Goal: Transaction & Acquisition: Purchase product/service

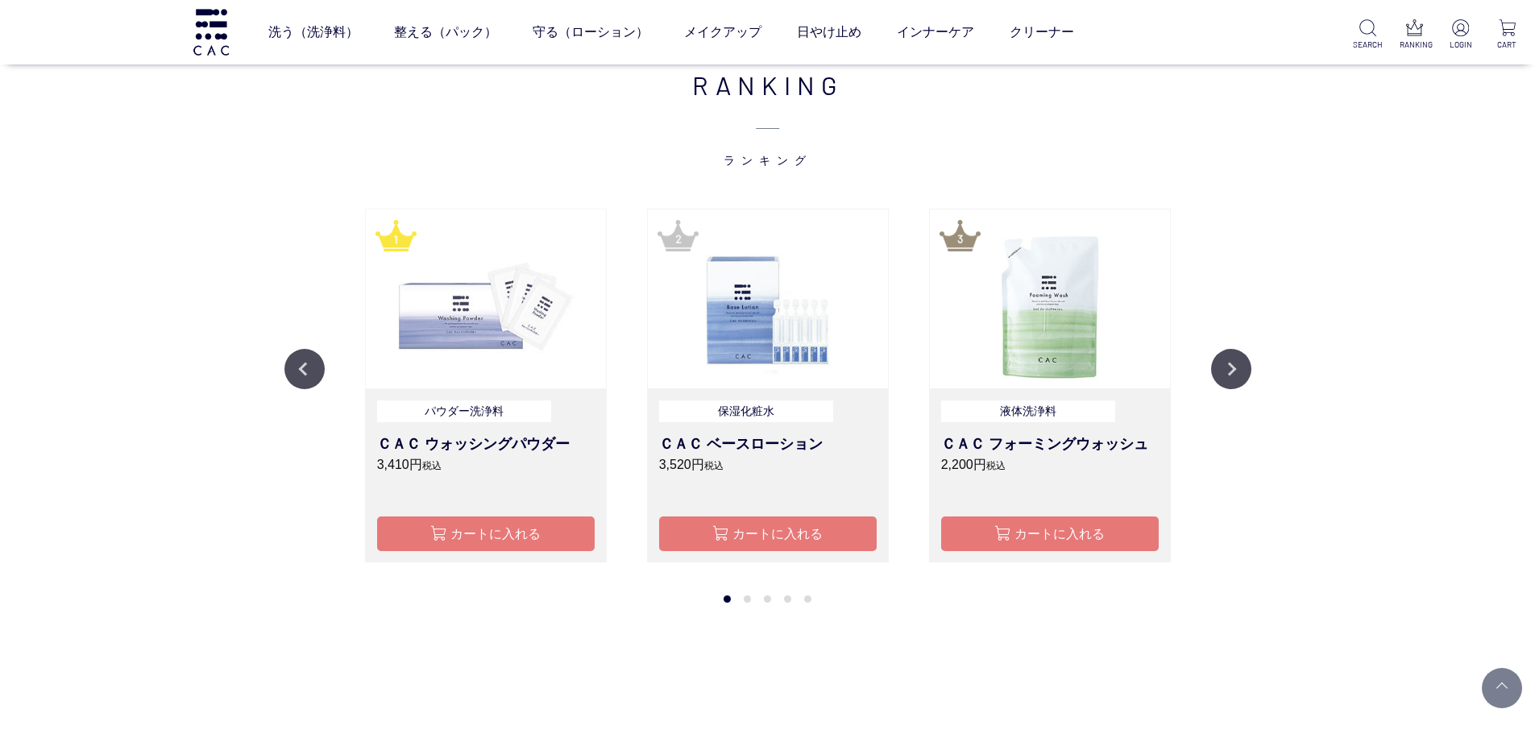
scroll to position [1934, 0]
click at [471, 335] on img at bounding box center [486, 298] width 240 height 179
click at [460, 443] on h3 "ＣＡＣ ウォッシングパウダー" at bounding box center [486, 444] width 218 height 22
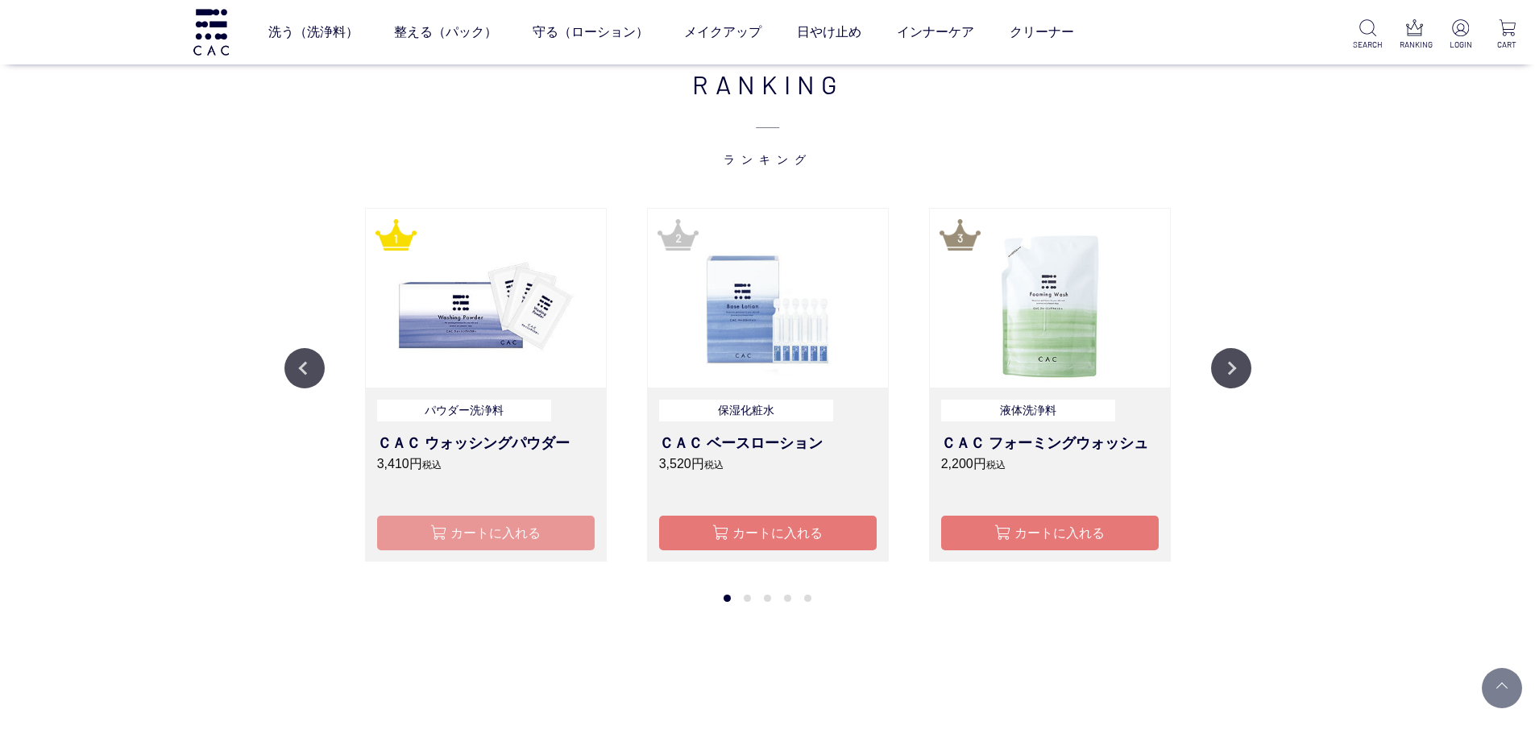
type button "カートに入れる"
click at [481, 544] on button "カートに入れる" at bounding box center [486, 533] width 218 height 35
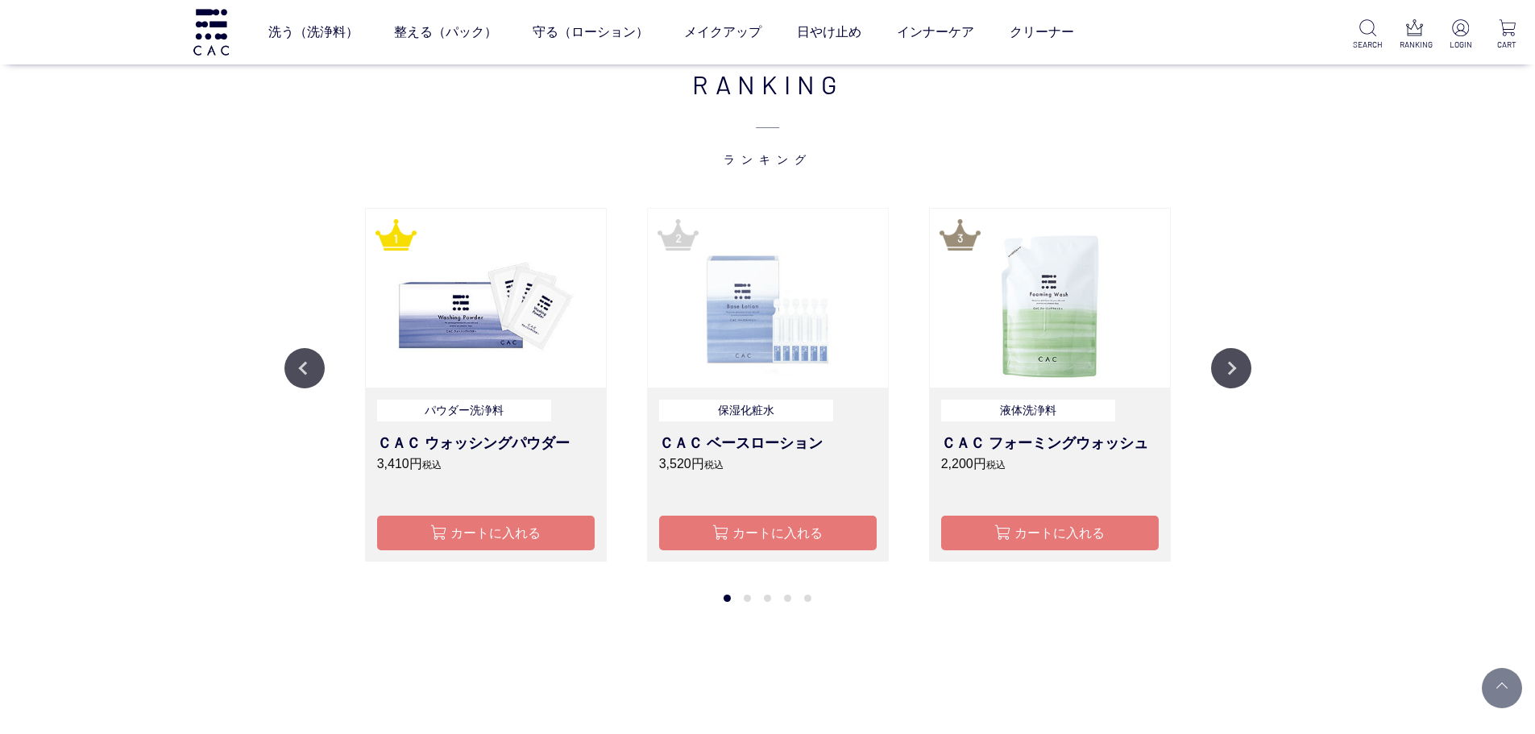
click at [772, 306] on img at bounding box center [768, 298] width 240 height 179
click at [756, 443] on h3 "ＣＡＣ ベースローション" at bounding box center [768, 444] width 218 height 22
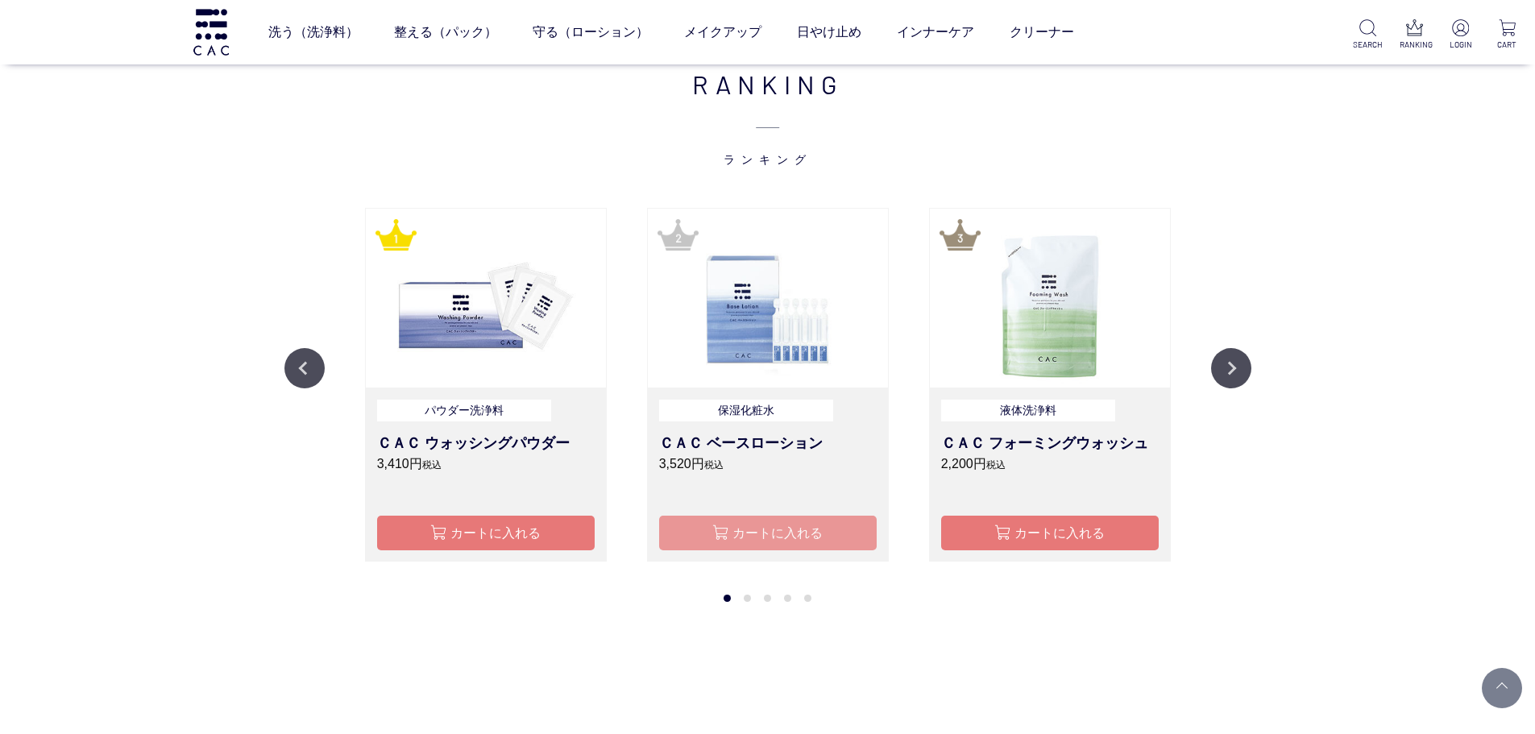
type button "カートに入れる"
click at [767, 541] on button "カートに入れる" at bounding box center [768, 533] width 218 height 35
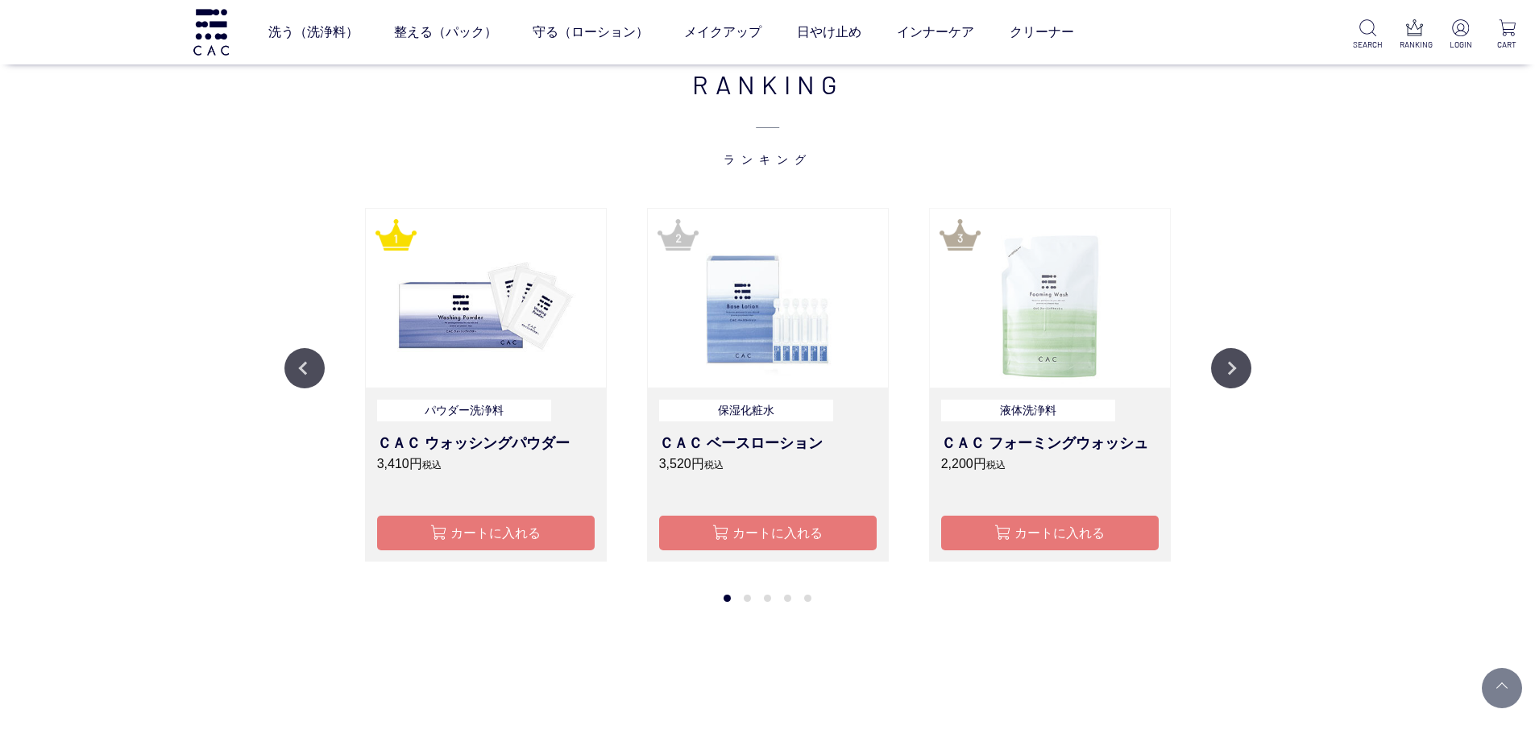
click at [1054, 279] on img at bounding box center [1050, 298] width 240 height 179
click at [1027, 459] on p "2,200円 税込" at bounding box center [1050, 463] width 218 height 19
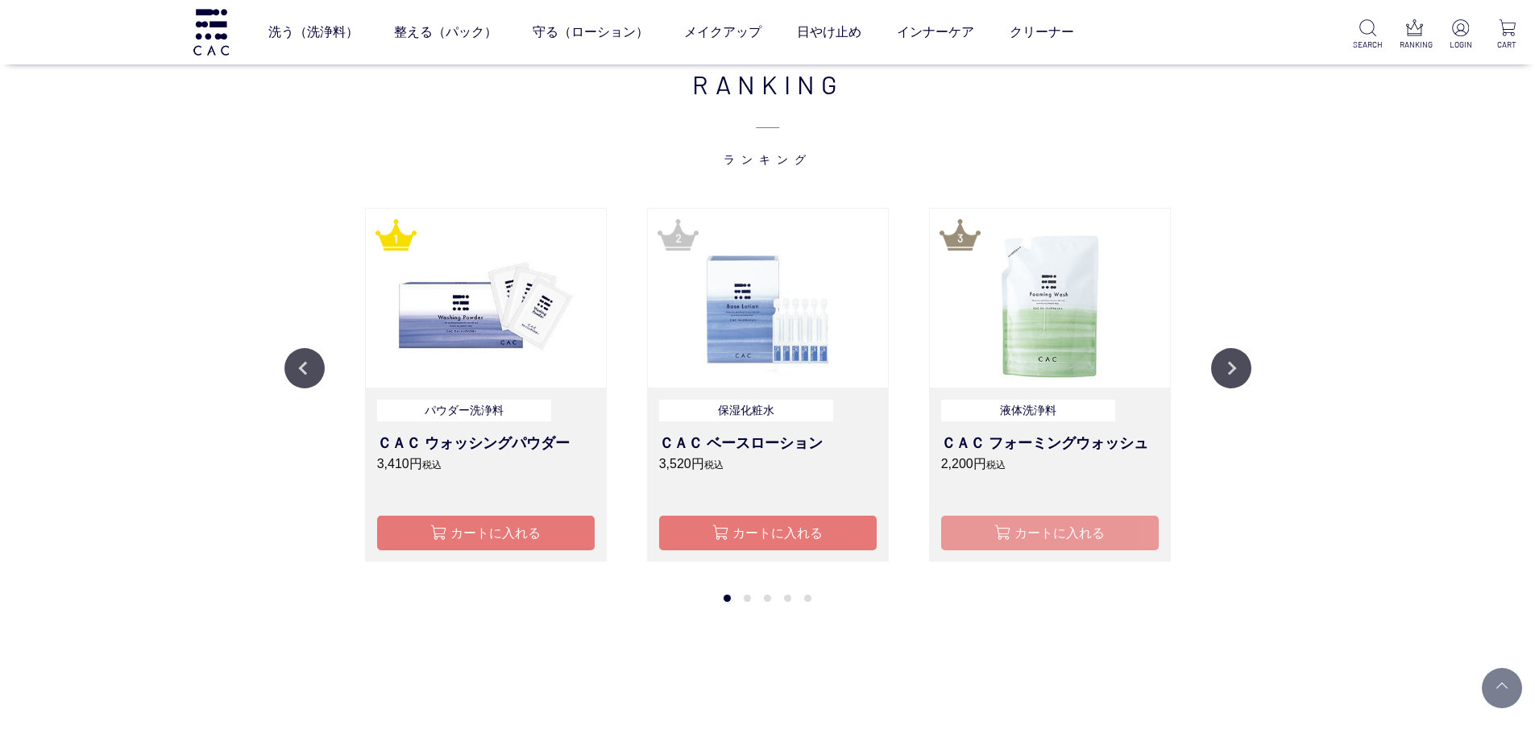
type button "カートに入れる"
click at [1030, 534] on button "カートに入れる" at bounding box center [1050, 533] width 218 height 35
click at [1237, 367] on button "Next" at bounding box center [1231, 368] width 40 height 40
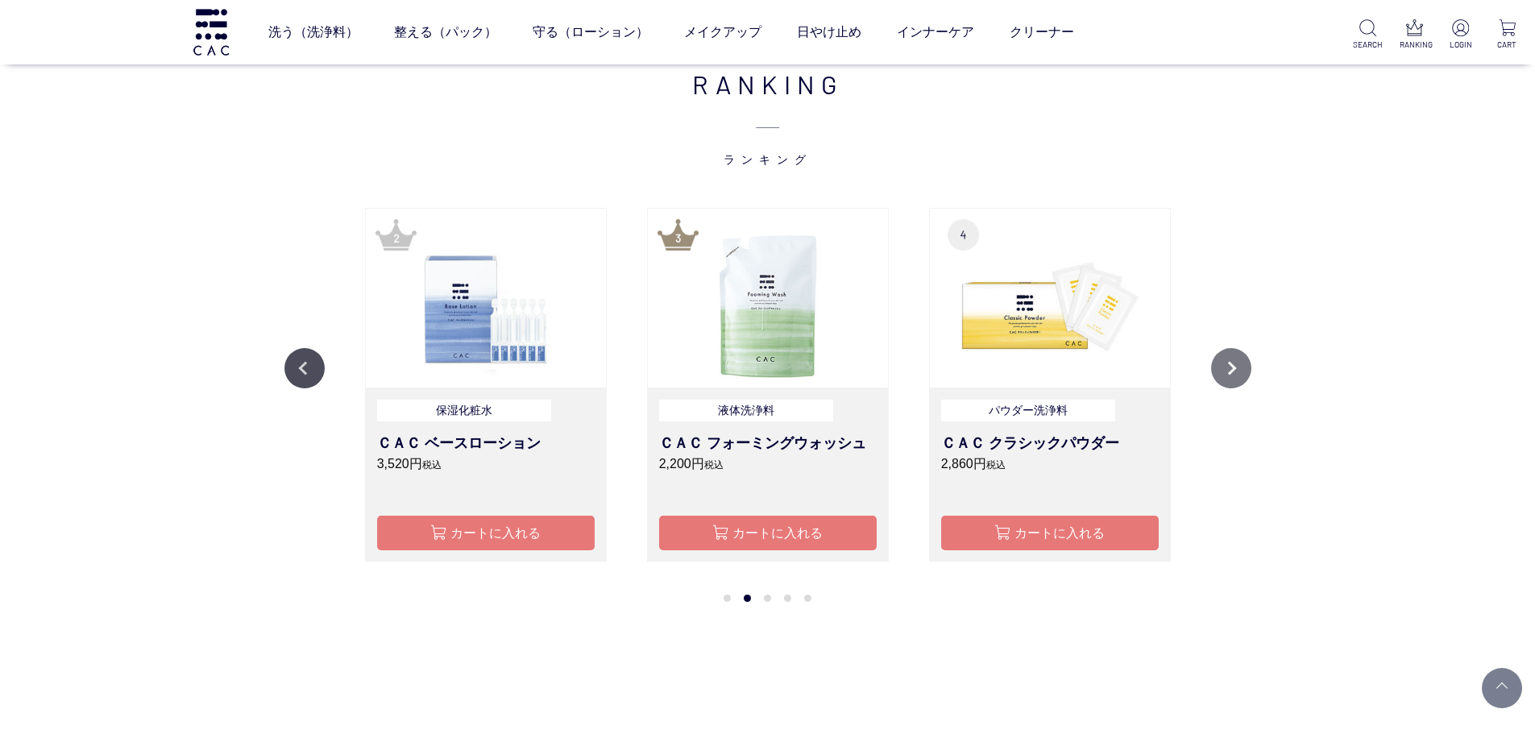
click at [1237, 367] on button "Next" at bounding box center [1231, 368] width 40 height 40
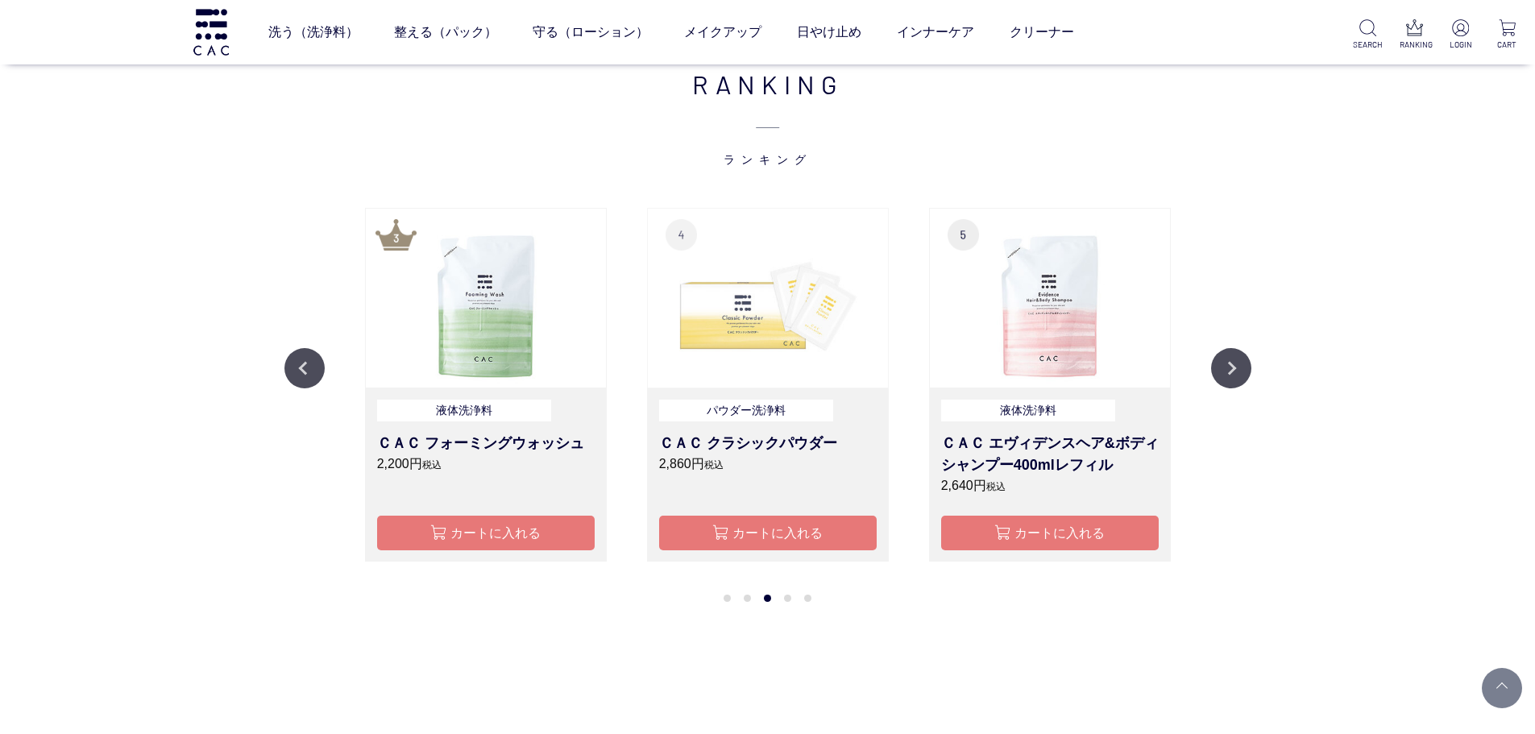
click at [790, 314] on img at bounding box center [768, 298] width 240 height 179
click at [729, 448] on h3 "ＣＡＣ クラシックパウダー" at bounding box center [768, 444] width 218 height 22
type button "カートに入れる"
click at [737, 537] on button "カートに入れる" at bounding box center [768, 533] width 218 height 35
drag, startPoint x: 1033, startPoint y: 334, endPoint x: 1027, endPoint y: 409, distance: 74.4
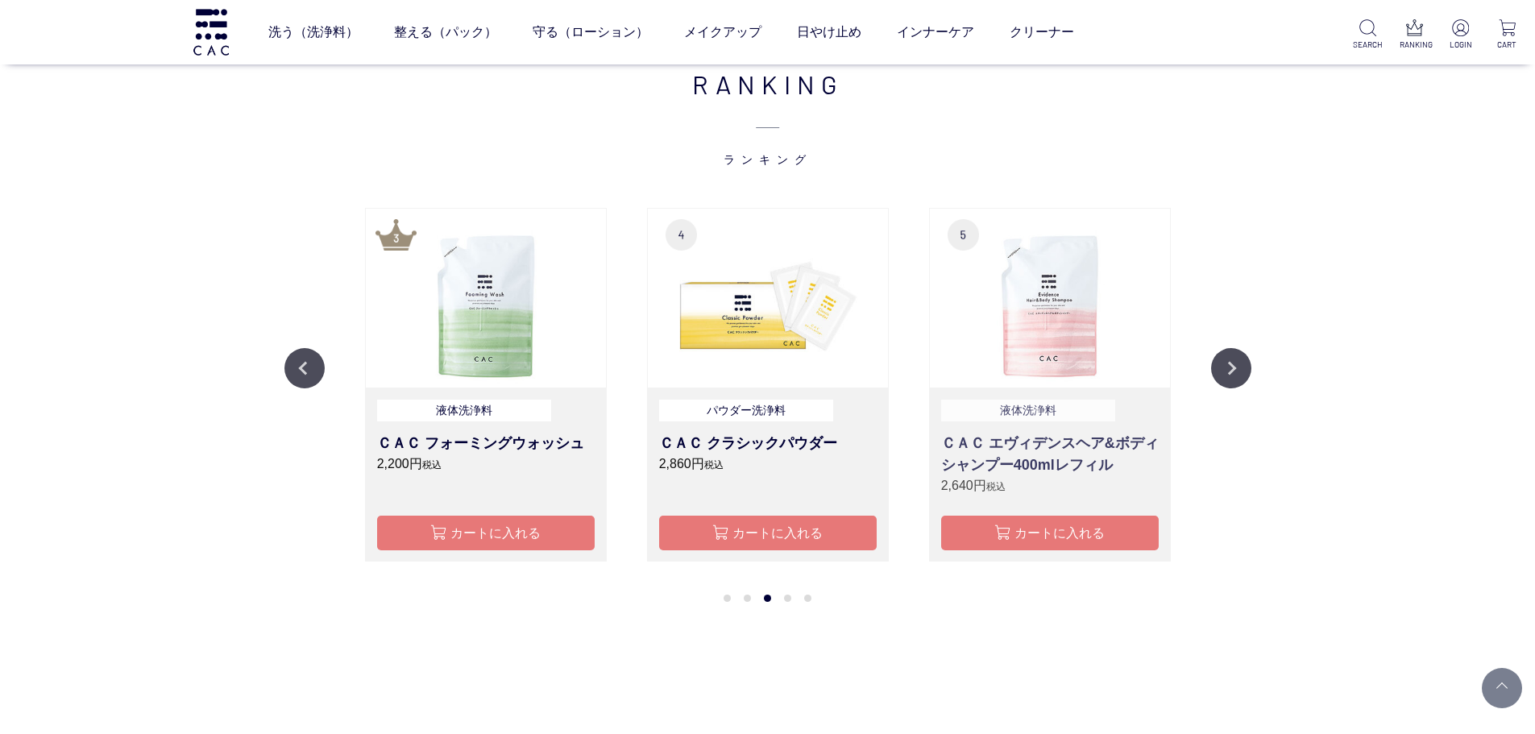
click at [1033, 342] on img at bounding box center [1050, 298] width 240 height 179
click at [1019, 451] on h3 "ＣＡＣ エヴィデンスヘア&ボディシャンプー400mlレフィル" at bounding box center [1050, 455] width 218 height 44
type button "カートに入れる"
click at [1015, 537] on button "カートに入れる" at bounding box center [1050, 533] width 218 height 35
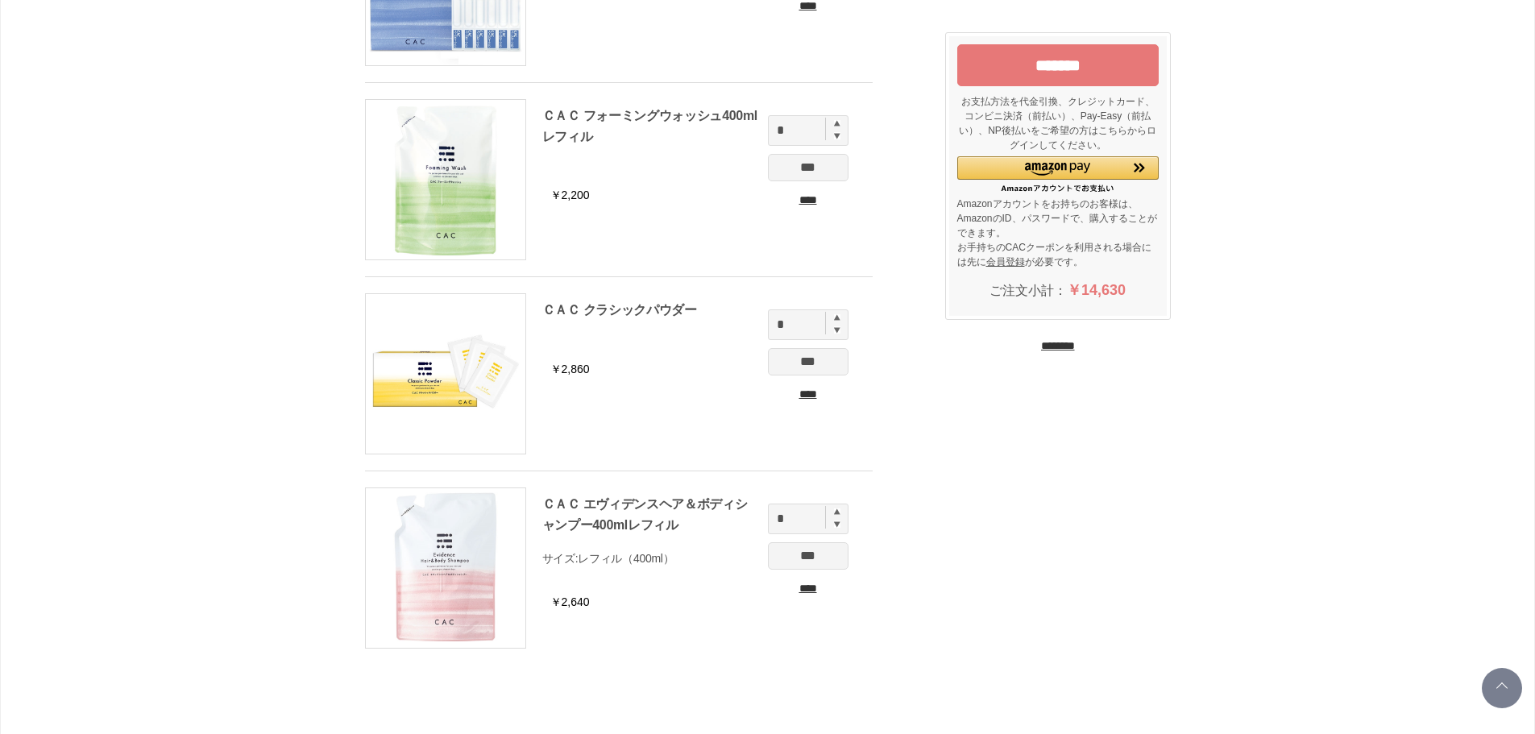
scroll to position [645, 0]
